Goal: Register for event/course

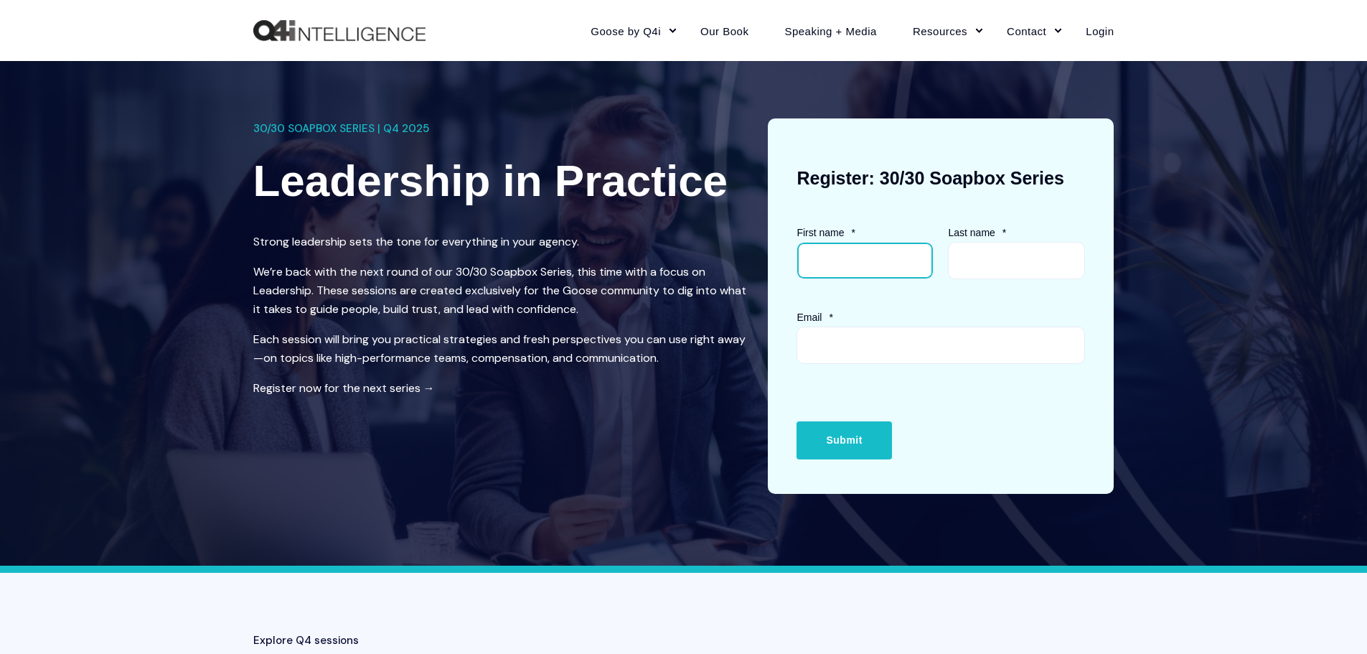
click at [838, 265] on input "First name *" at bounding box center [864, 260] width 137 height 37
type input "[PERSON_NAME]"
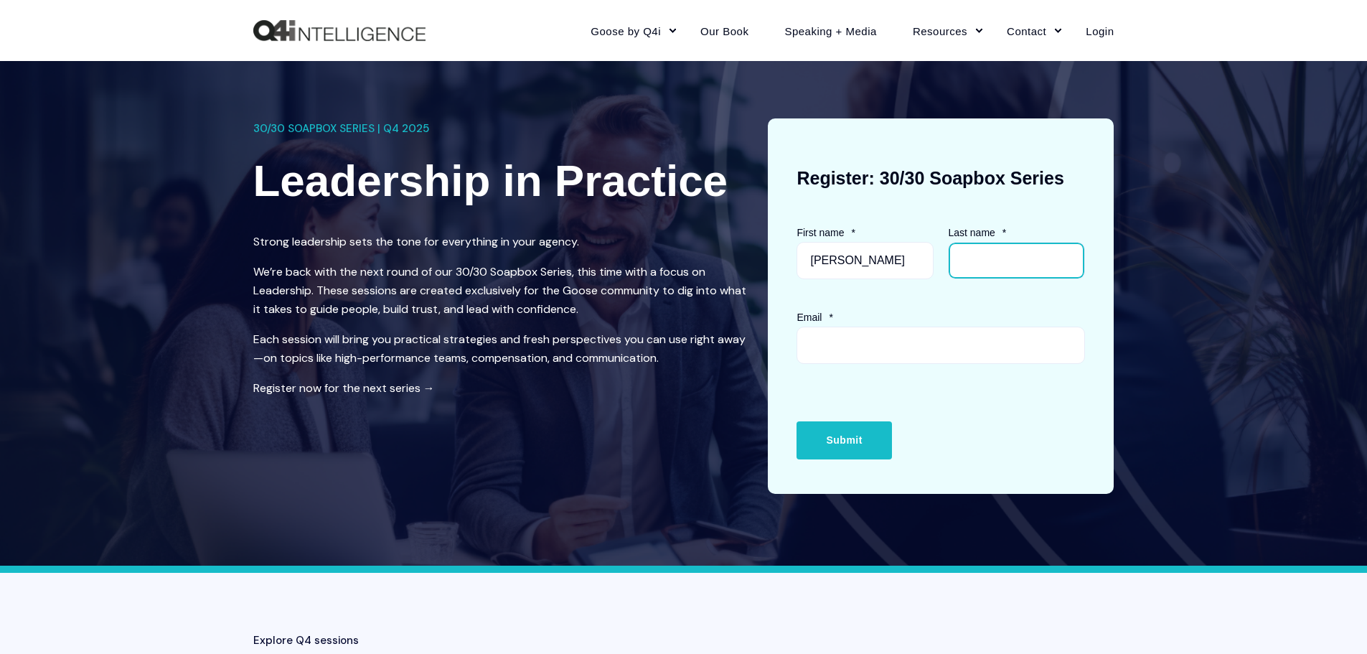
type input "[PERSON_NAME]"
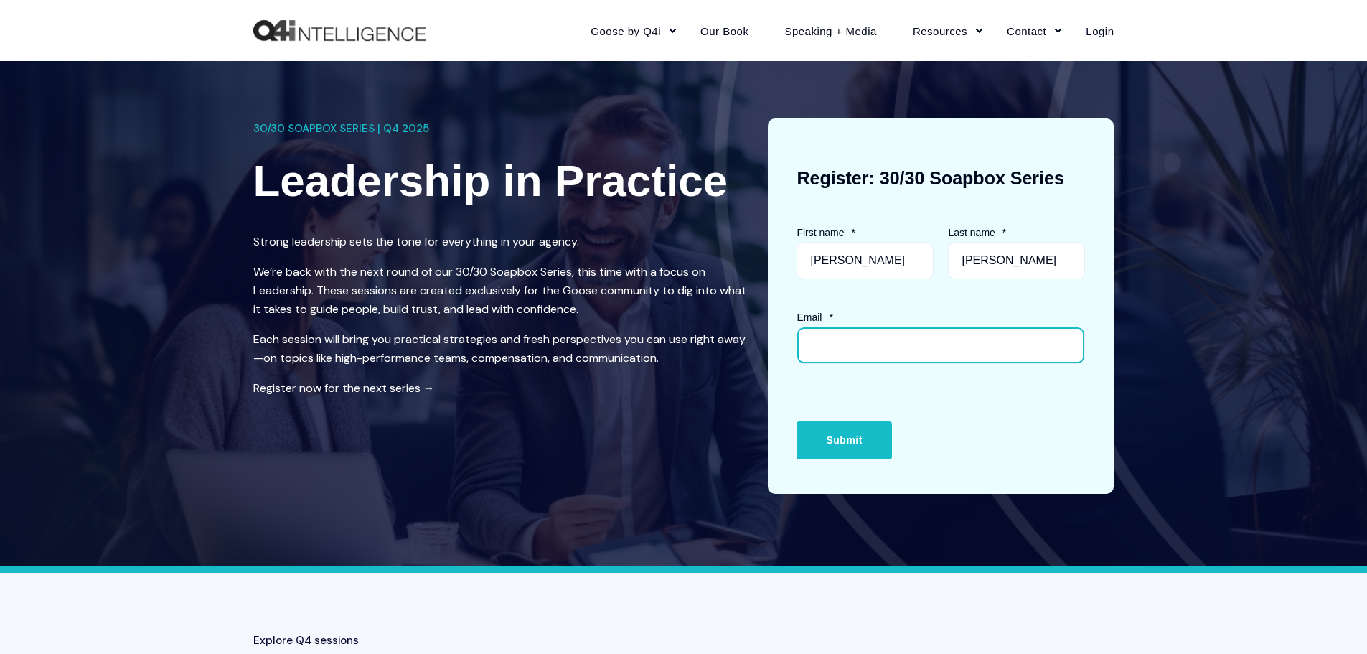
type input "[PERSON_NAME][EMAIL_ADDRESS][DOMAIN_NAME]"
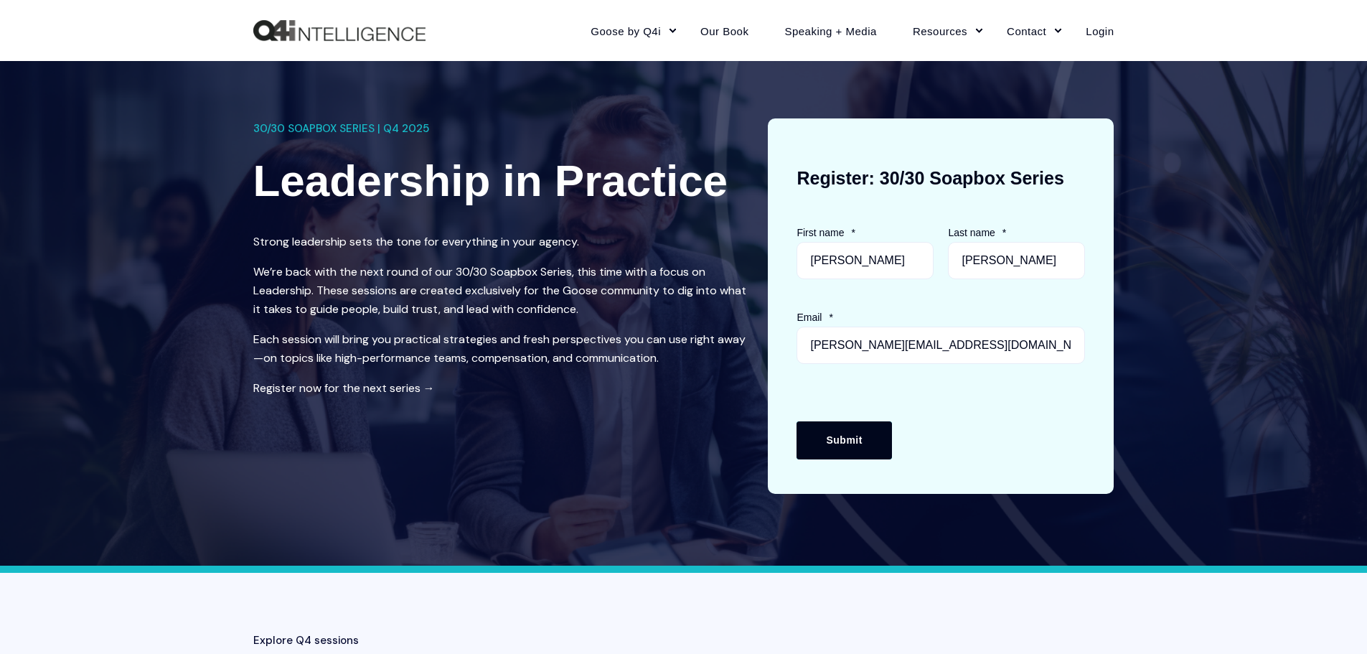
click at [825, 446] on input "Submit" at bounding box center [843, 439] width 95 height 37
